Goal: Information Seeking & Learning: Learn about a topic

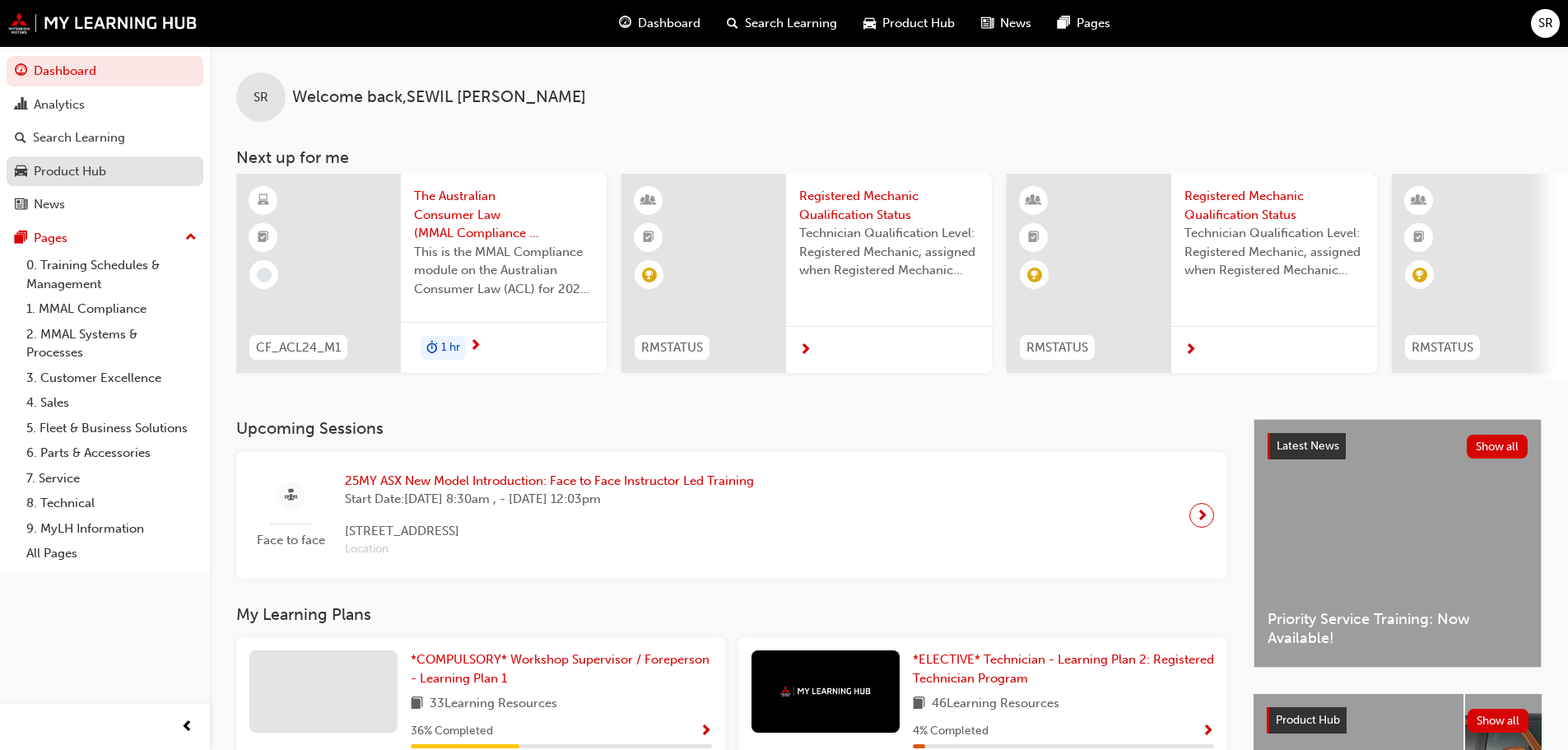
click at [53, 171] on div "Product Hub" at bounding box center [70, 171] width 73 height 19
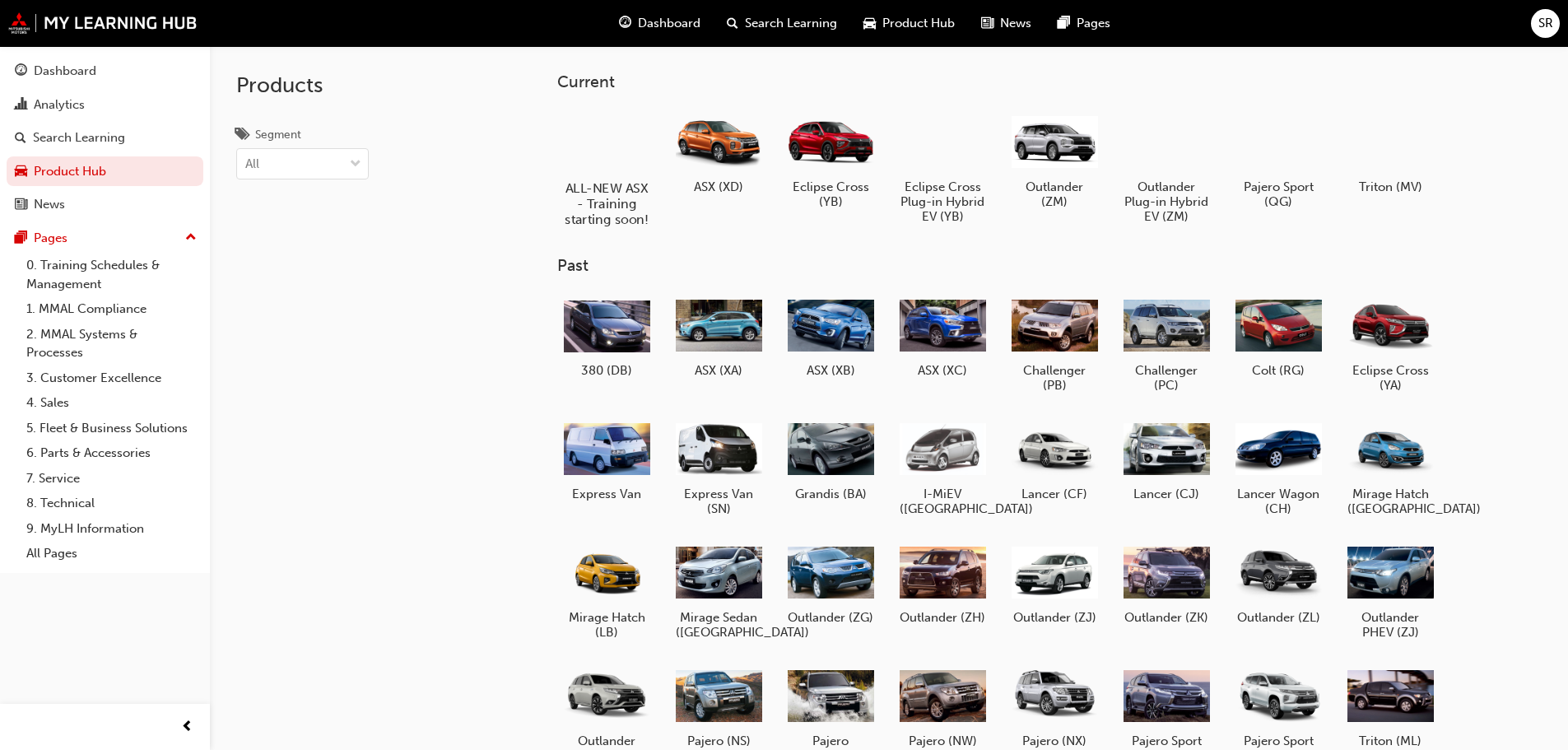
click at [595, 143] on div at bounding box center [606, 141] width 91 height 66
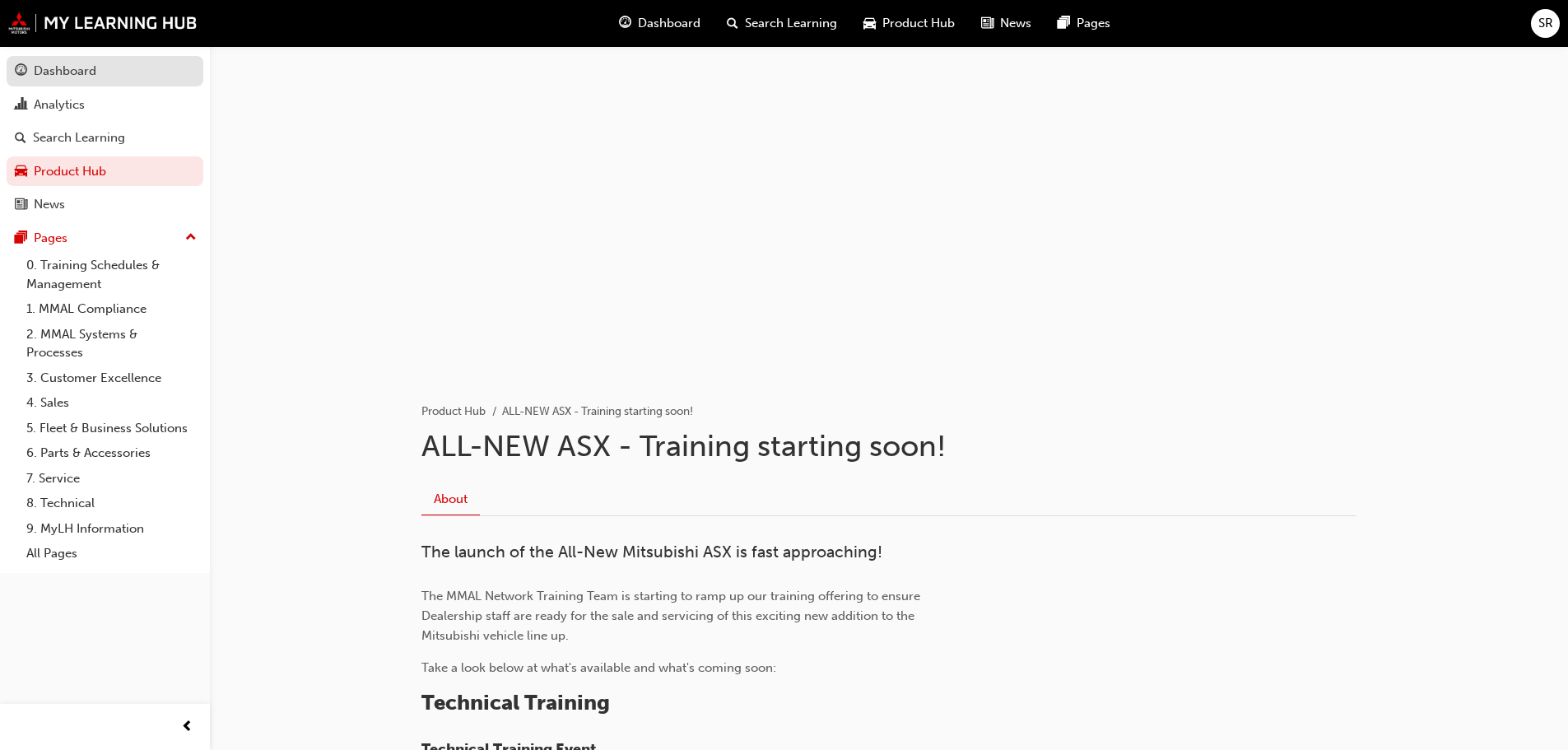
click at [39, 74] on div "Dashboard" at bounding box center [64, 71] width 62 height 19
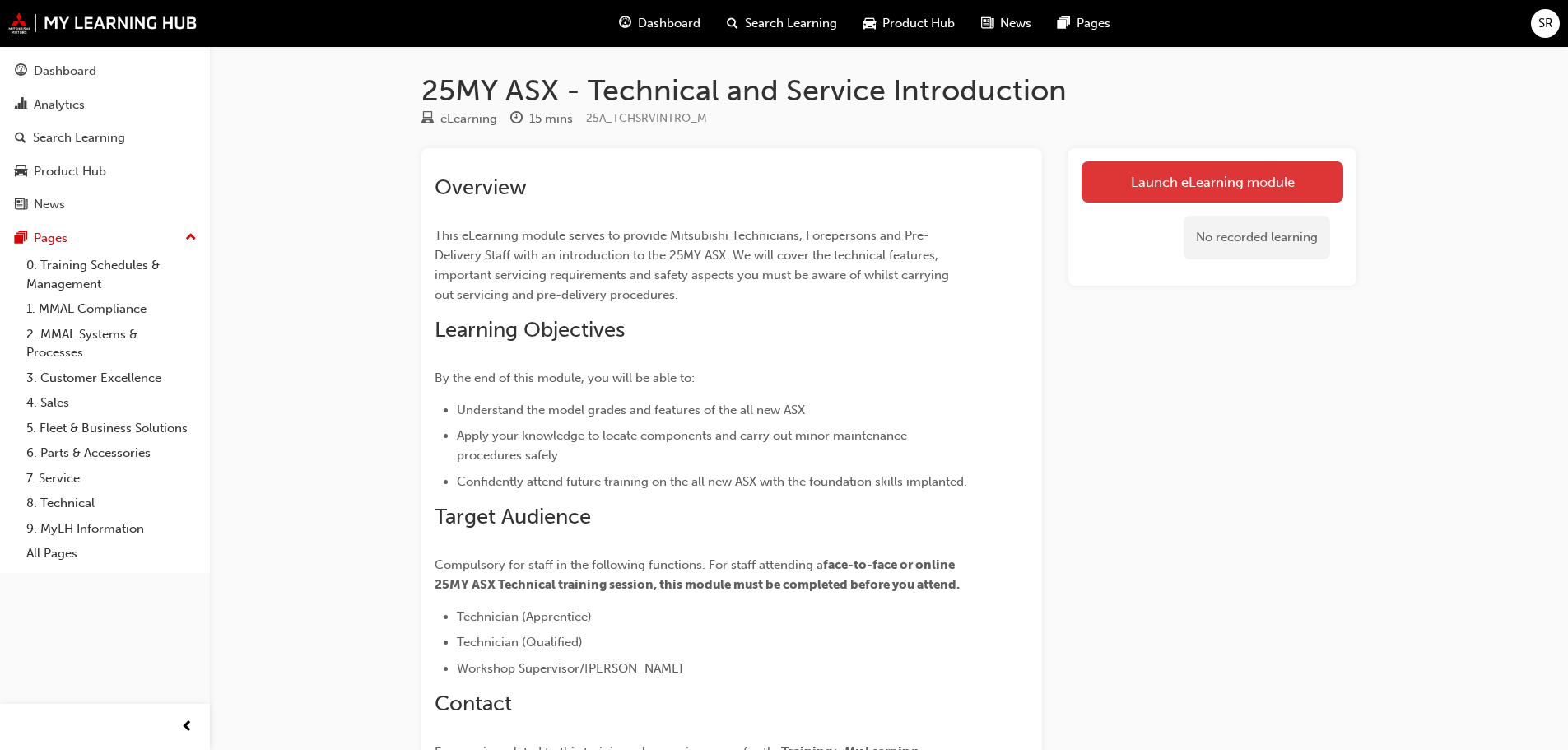
click at [1150, 162] on link "Launch eLearning module" at bounding box center [1211, 182] width 262 height 41
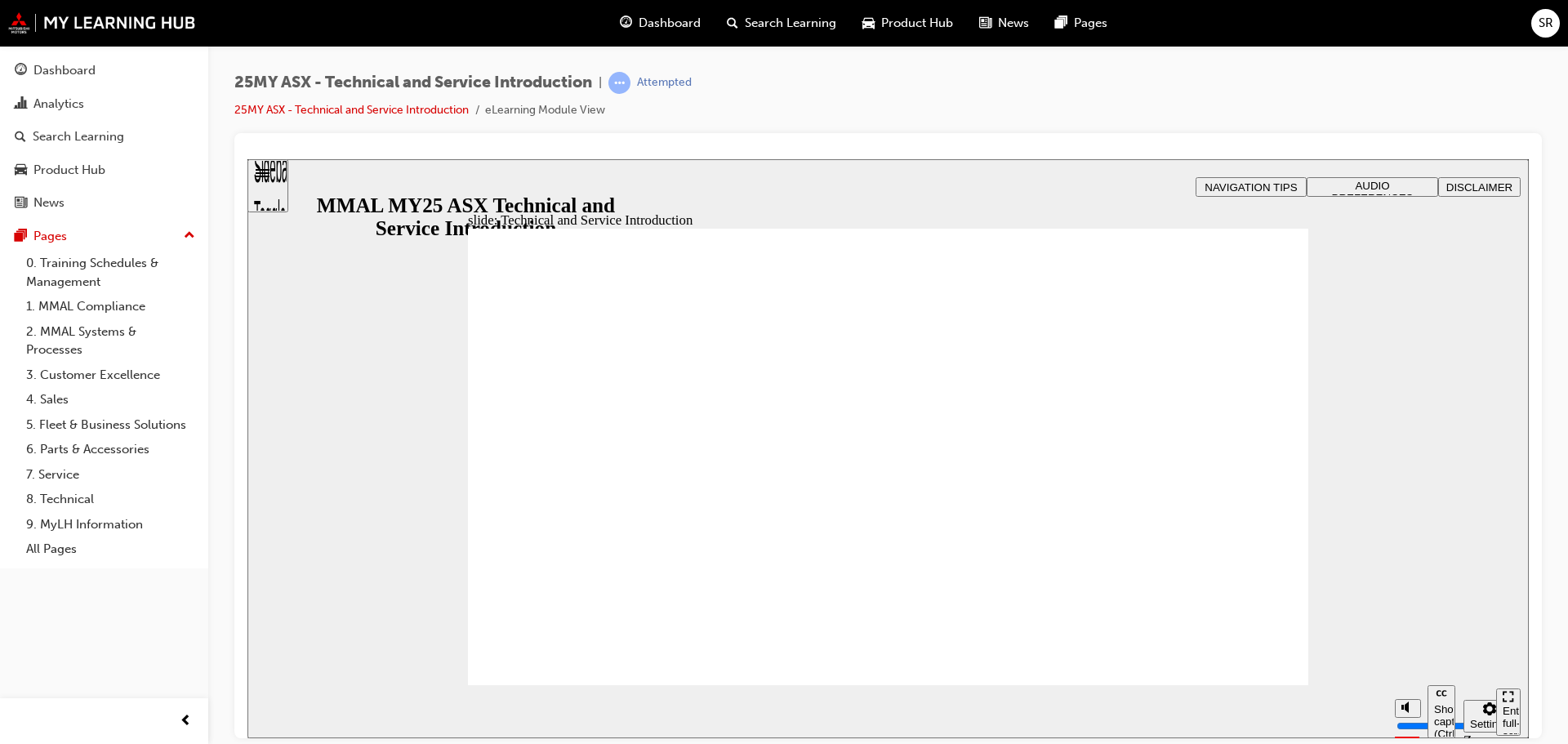
drag, startPoint x: 1403, startPoint y: 646, endPoint x: 1402, endPoint y: 638, distance: 8.1
type input "10"
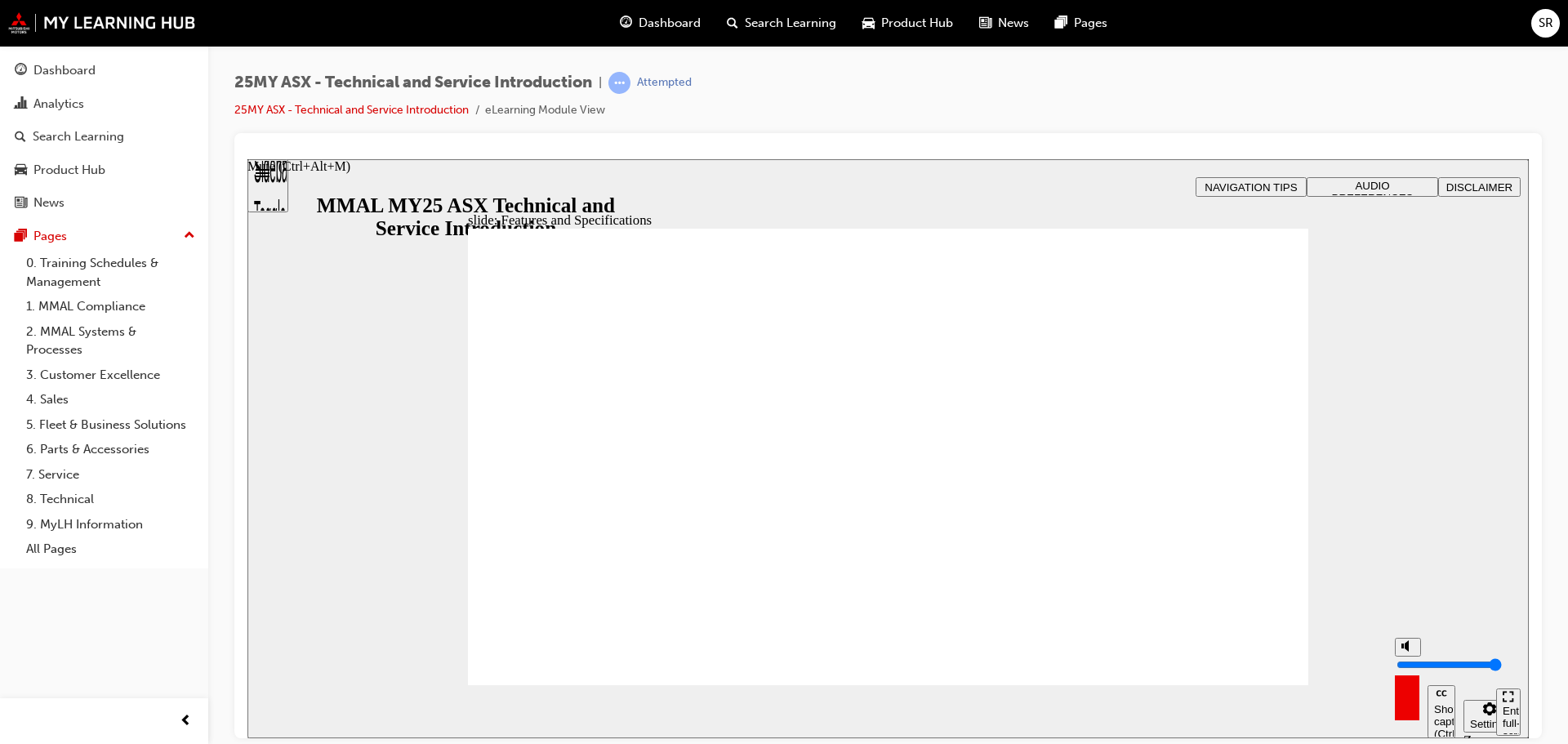
click at [1402, 657] on input "volume" at bounding box center [1449, 664] width 105 height 13
